Goal: Transaction & Acquisition: Purchase product/service

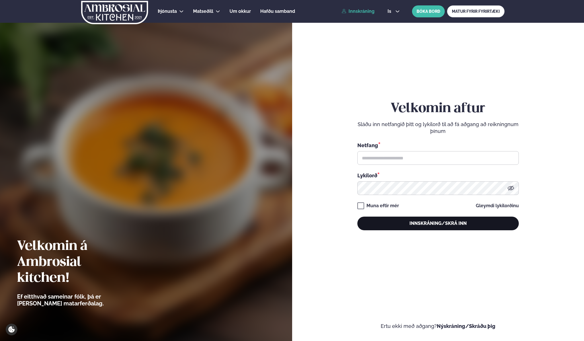
type input "**********"
click at [408, 226] on button "Innskráning/Skrá inn" at bounding box center [437, 224] width 161 height 14
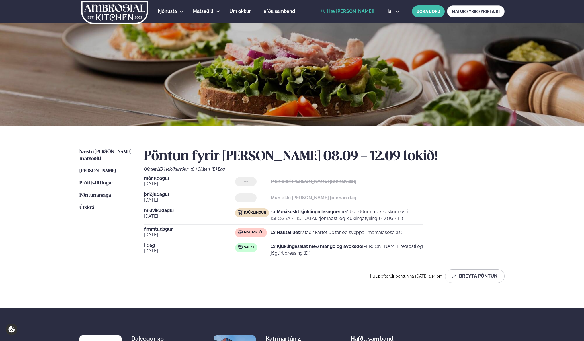
click at [103, 153] on span "Næstu [PERSON_NAME] matseðill" at bounding box center [105, 155] width 52 height 12
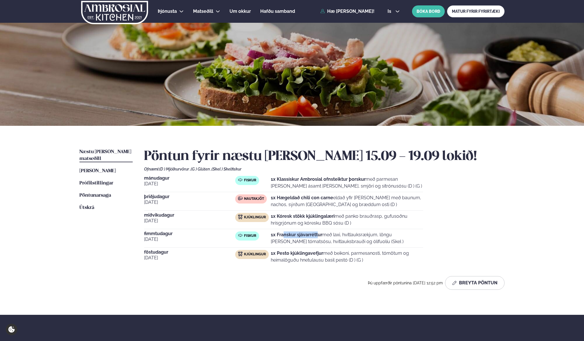
drag, startPoint x: 283, startPoint y: 234, endPoint x: 318, endPoint y: 237, distance: 35.4
click at [318, 237] on strong "1x Franskur sjávarréttur" at bounding box center [296, 234] width 51 height 5
click at [467, 283] on button "Breyta Pöntun" at bounding box center [474, 283] width 59 height 14
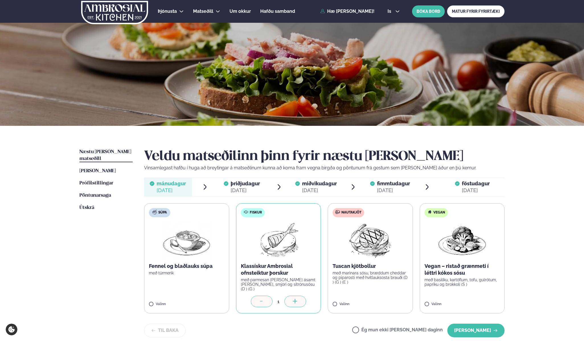
click at [384, 185] on span "fimmtudagur" at bounding box center [393, 183] width 33 height 6
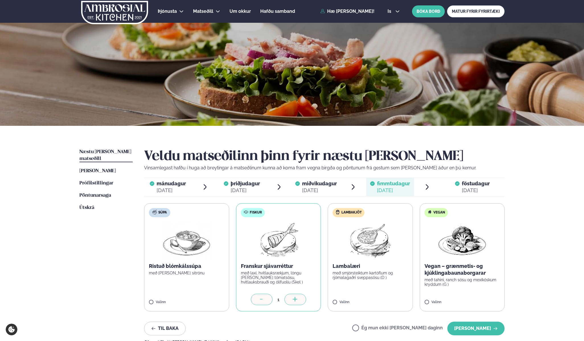
click at [168, 181] on span "mánudagur" at bounding box center [170, 183] width 29 height 6
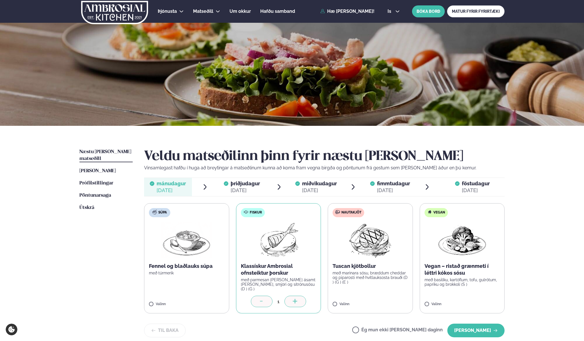
click at [248, 183] on span "þriðjudagur" at bounding box center [244, 183] width 29 height 6
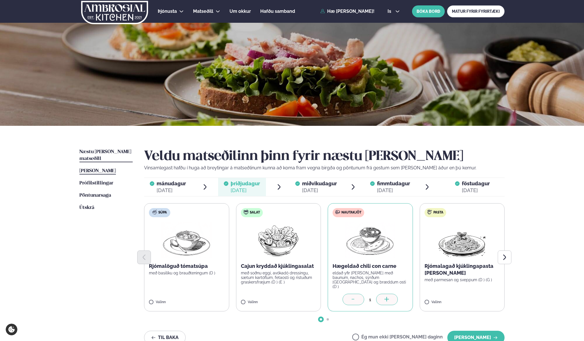
click at [103, 168] on link "[PERSON_NAME] matseðill [PERSON_NAME]" at bounding box center [97, 171] width 36 height 7
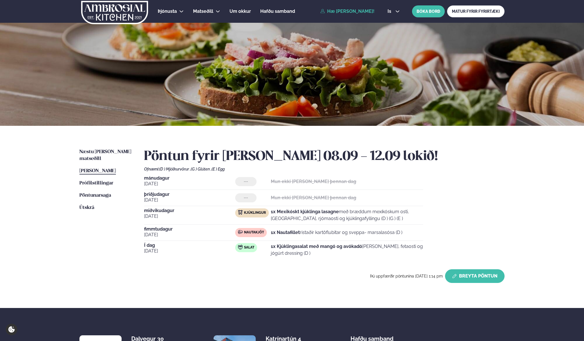
click at [460, 273] on button "Breyta Pöntun" at bounding box center [474, 276] width 59 height 14
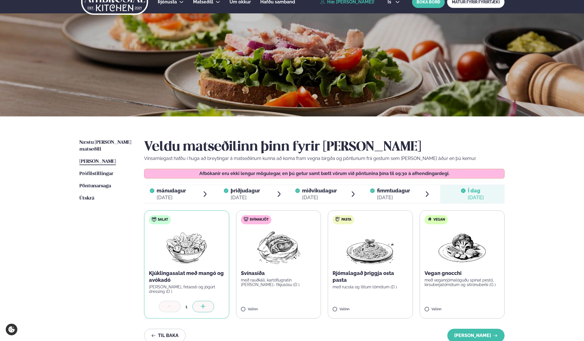
scroll to position [12, 0]
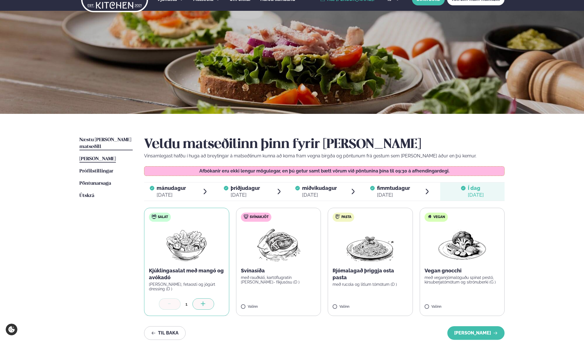
click at [115, 137] on link "Næstu [PERSON_NAME] matseðill Næsta vika" at bounding box center [105, 144] width 53 height 14
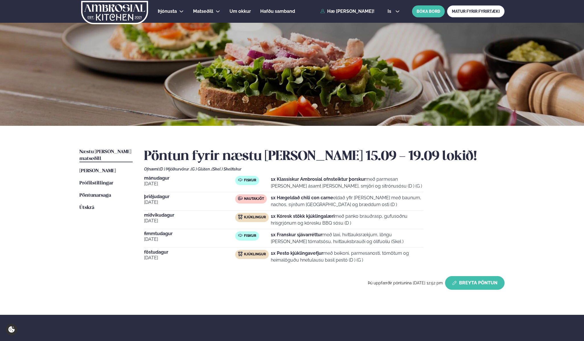
click at [489, 281] on button "Breyta Pöntun" at bounding box center [474, 283] width 59 height 14
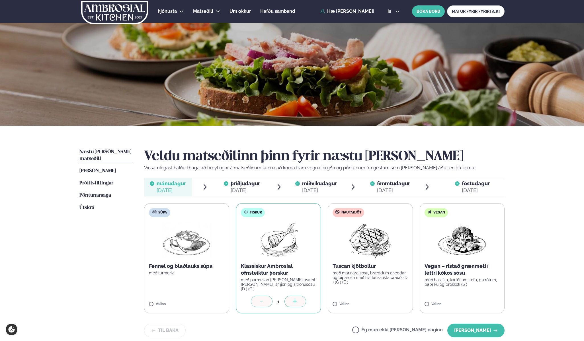
click at [243, 183] on span "þriðjudagur" at bounding box center [244, 183] width 29 height 6
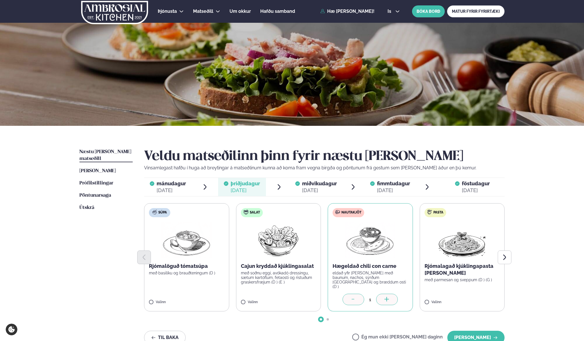
click at [356, 281] on label "Nautakjöt Hægeldað chili con carne eldað yfir [PERSON_NAME] með baunum, nachos,…" at bounding box center [369, 257] width 85 height 108
click at [318, 185] on span "miðvikudagur" at bounding box center [319, 183] width 35 height 6
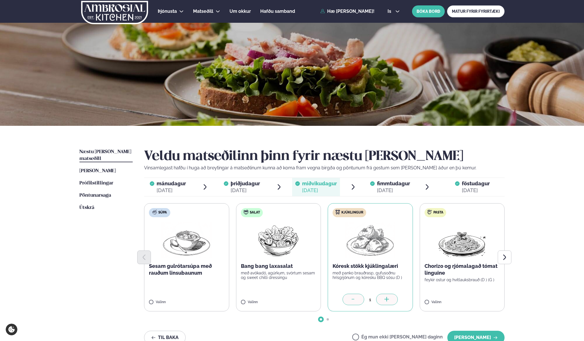
click at [387, 192] on div "[DATE]" at bounding box center [393, 190] width 33 height 7
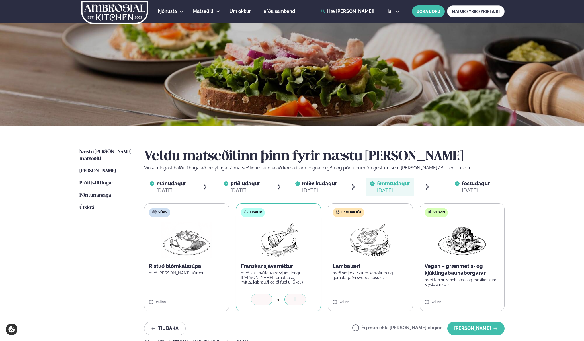
click at [467, 188] on div "[DATE]" at bounding box center [475, 190] width 28 height 7
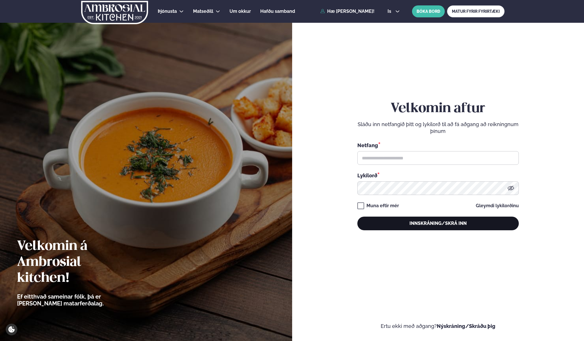
type input "**********"
click at [381, 217] on button "Innskráning/Skrá inn" at bounding box center [437, 224] width 161 height 14
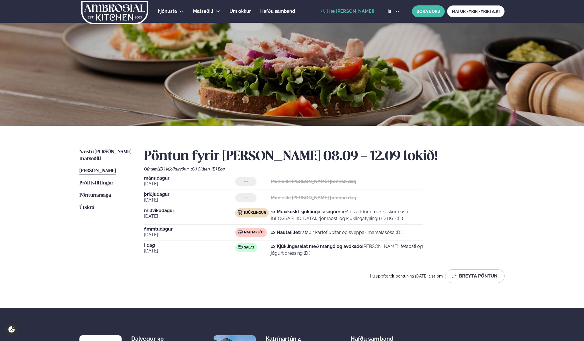
click at [112, 157] on ul "Næstu [PERSON_NAME] matseðill Næsta vika [PERSON_NAME] matseðill [PERSON_NAME] …" at bounding box center [105, 218] width 53 height 139
click at [111, 153] on span "Næstu [PERSON_NAME] matseðill" at bounding box center [105, 155] width 52 height 12
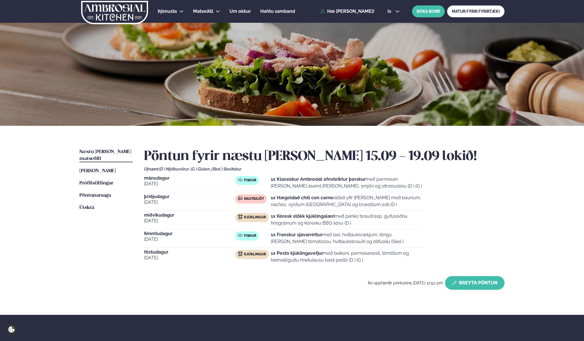
click at [463, 281] on button "Breyta Pöntun" at bounding box center [474, 283] width 59 height 14
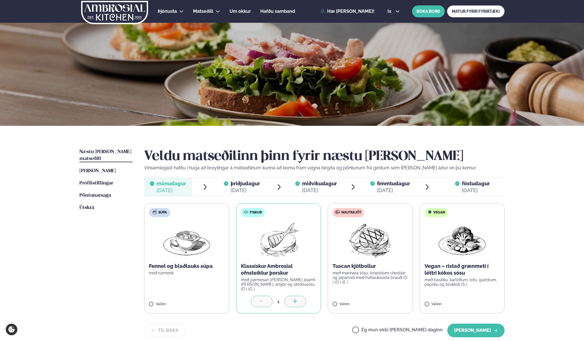
click at [378, 187] on div "[DATE]" at bounding box center [393, 190] width 33 height 7
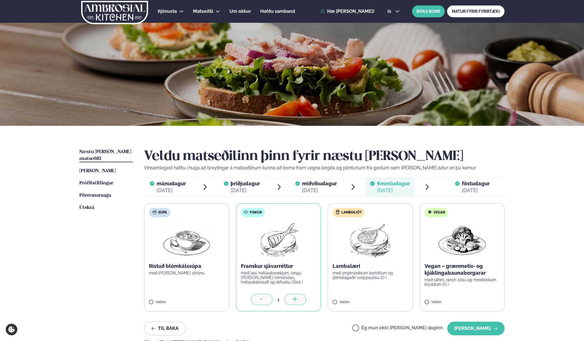
click at [260, 295] on div at bounding box center [262, 299] width 22 height 11
click at [469, 327] on button "[PERSON_NAME]" at bounding box center [475, 329] width 57 height 14
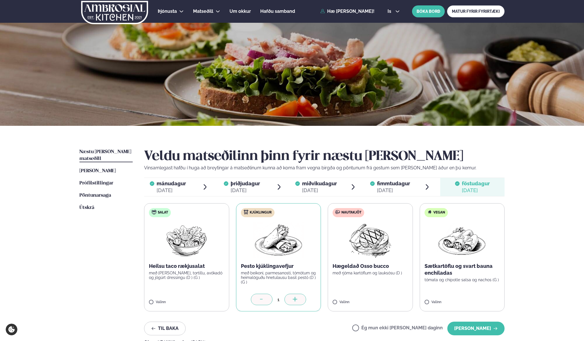
click at [387, 182] on span "fimmtudagur" at bounding box center [393, 183] width 33 height 6
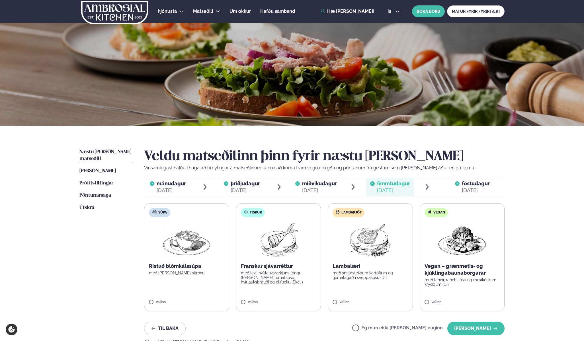
click at [459, 183] on icon at bounding box center [457, 183] width 5 height 5
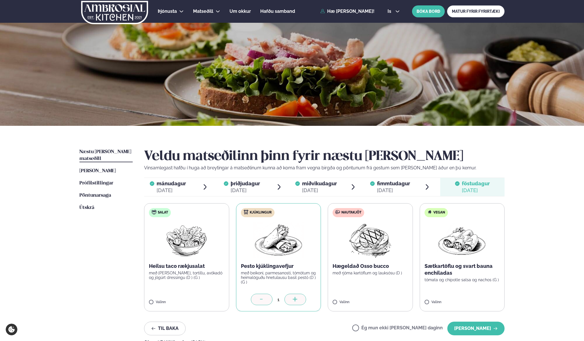
click at [389, 186] on span "fimmtudagur" at bounding box center [393, 183] width 33 height 6
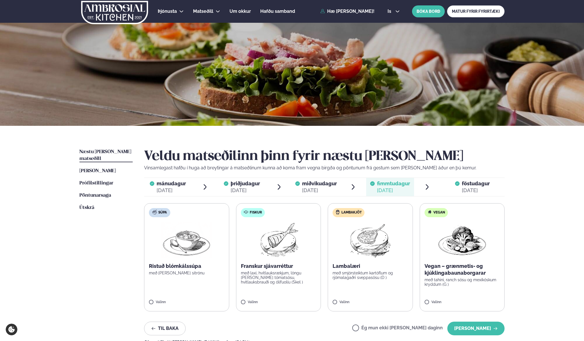
click at [469, 184] on span "föstudagur" at bounding box center [475, 183] width 28 height 6
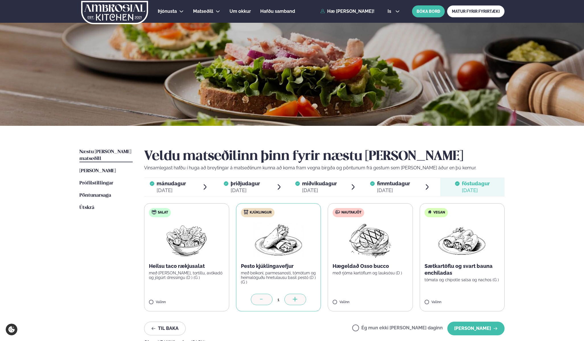
click at [386, 191] on div "[DATE]" at bounding box center [393, 190] width 33 height 7
